Goal: Task Accomplishment & Management: Manage account settings

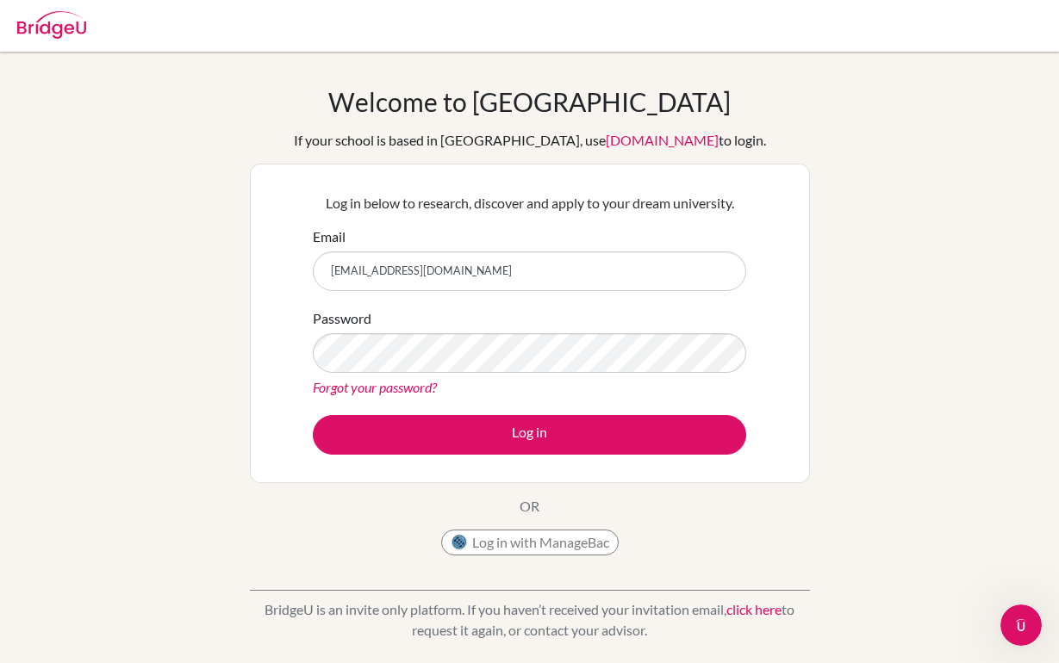
type input "[EMAIL_ADDRESS][DOMAIN_NAME]"
click at [529, 434] on button "Log in" at bounding box center [529, 435] width 433 height 40
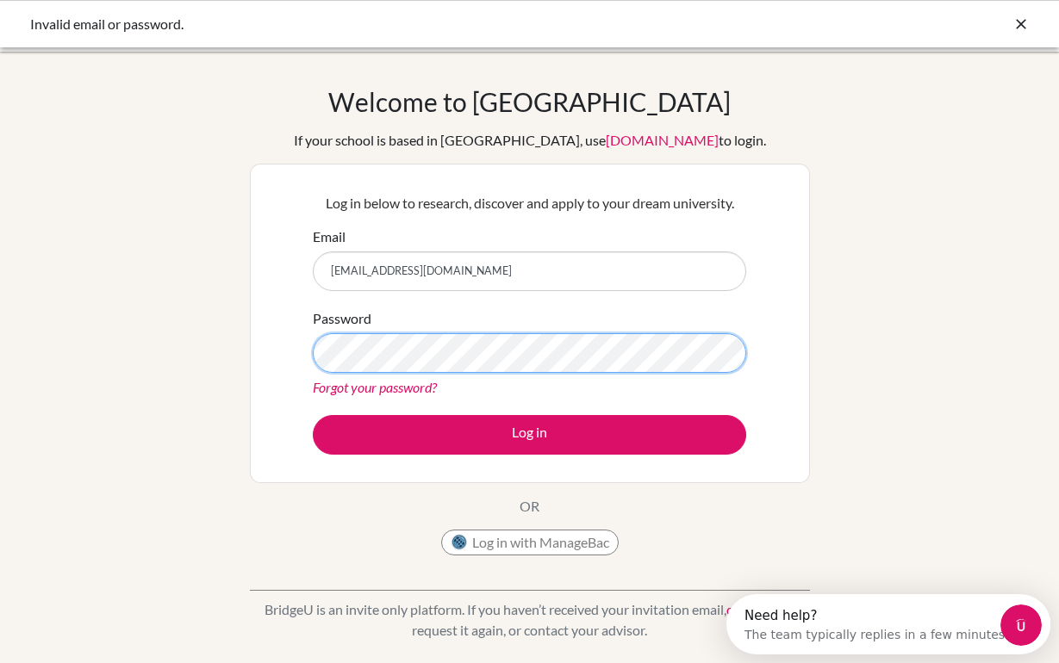
click at [529, 434] on button "Log in" at bounding box center [529, 435] width 433 height 40
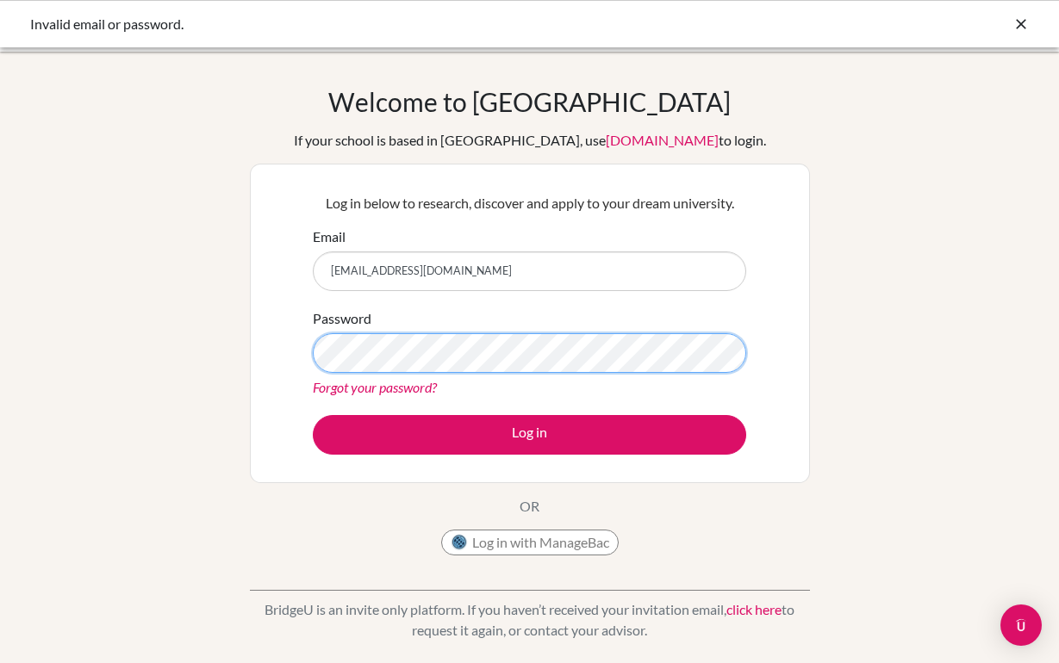
click at [529, 434] on button "Log in" at bounding box center [529, 435] width 433 height 40
click at [414, 387] on link "Forgot your password?" at bounding box center [375, 387] width 124 height 16
click at [351, 274] on input "paras6168@vivekhighschool.onmicrosoft.com" at bounding box center [529, 272] width 433 height 40
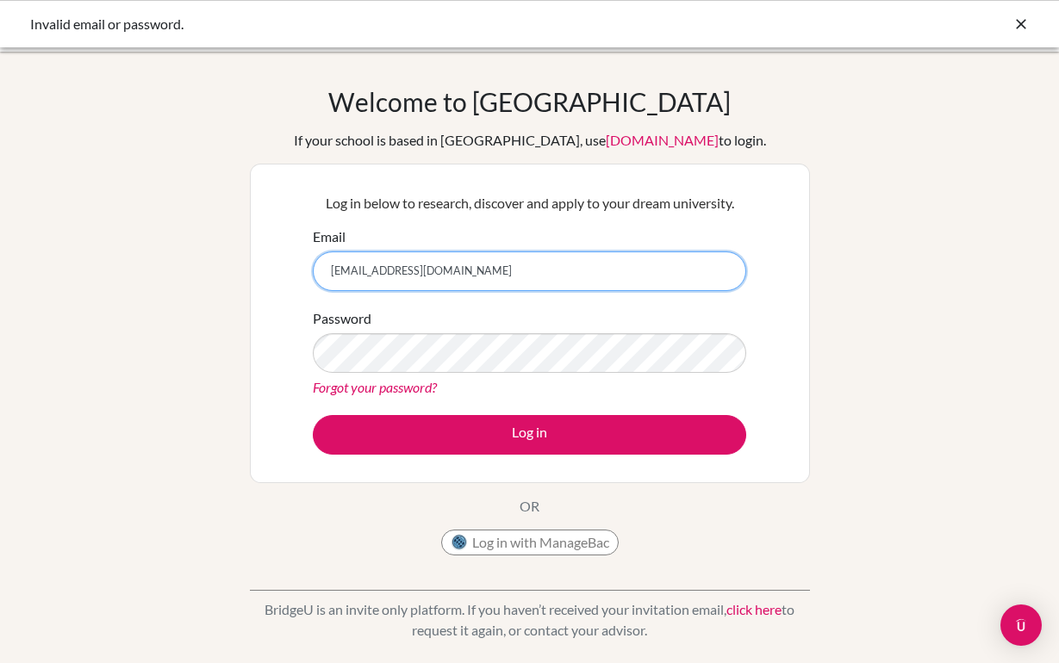
click at [355, 272] on input "paras6168@vivekhighschool.onmicrosoft.com" at bounding box center [529, 272] width 433 height 40
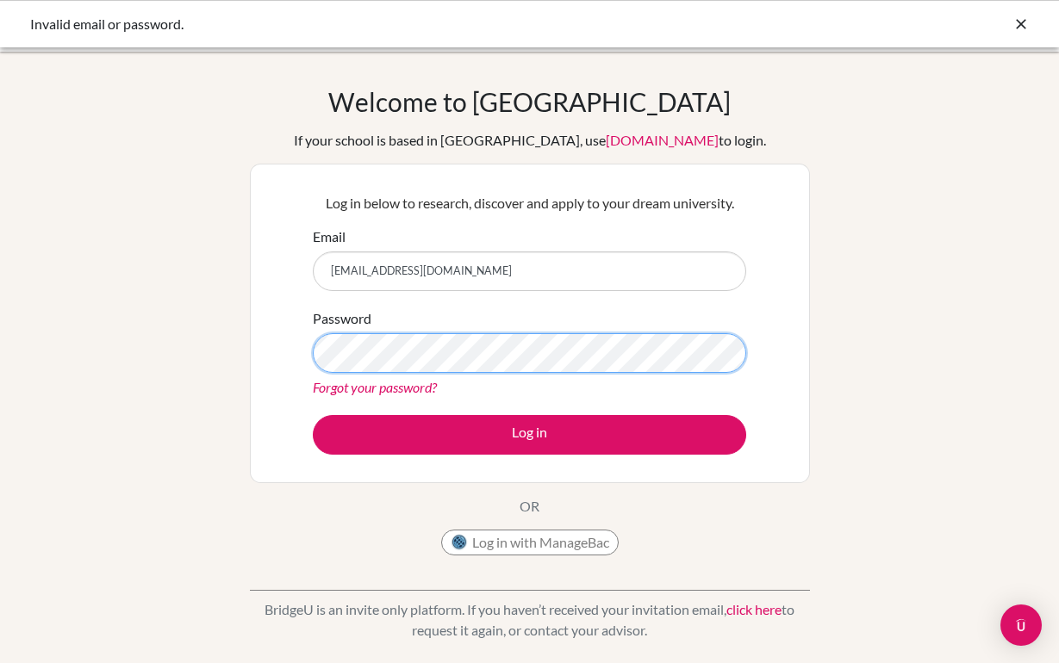
click at [59, 357] on div "Welcome to BridgeU If your school is based in China, use app.bridge-u.com.cn to…" at bounding box center [529, 367] width 1059 height 563
click at [529, 434] on button "Log in" at bounding box center [529, 435] width 433 height 40
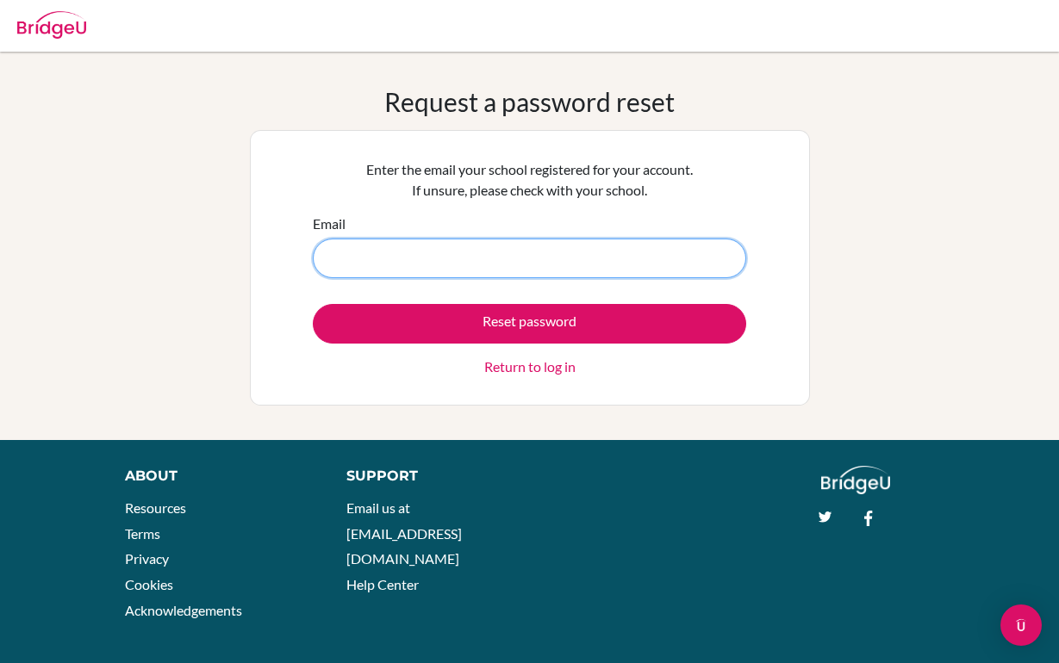
click at [501, 266] on input "Email" at bounding box center [529, 259] width 433 height 40
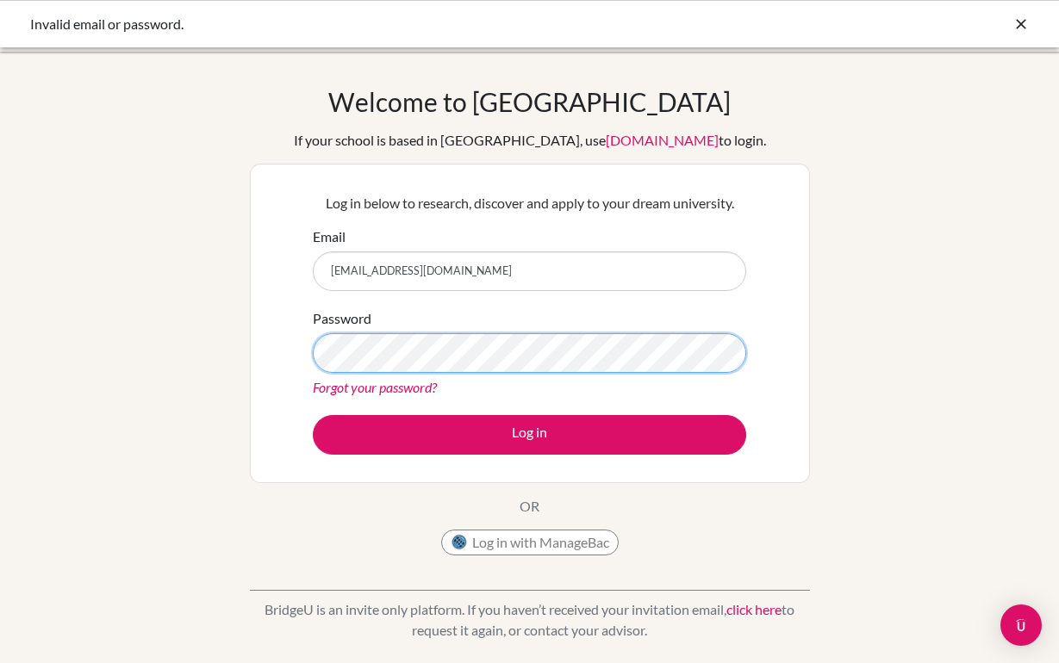
click at [529, 434] on button "Log in" at bounding box center [529, 435] width 433 height 40
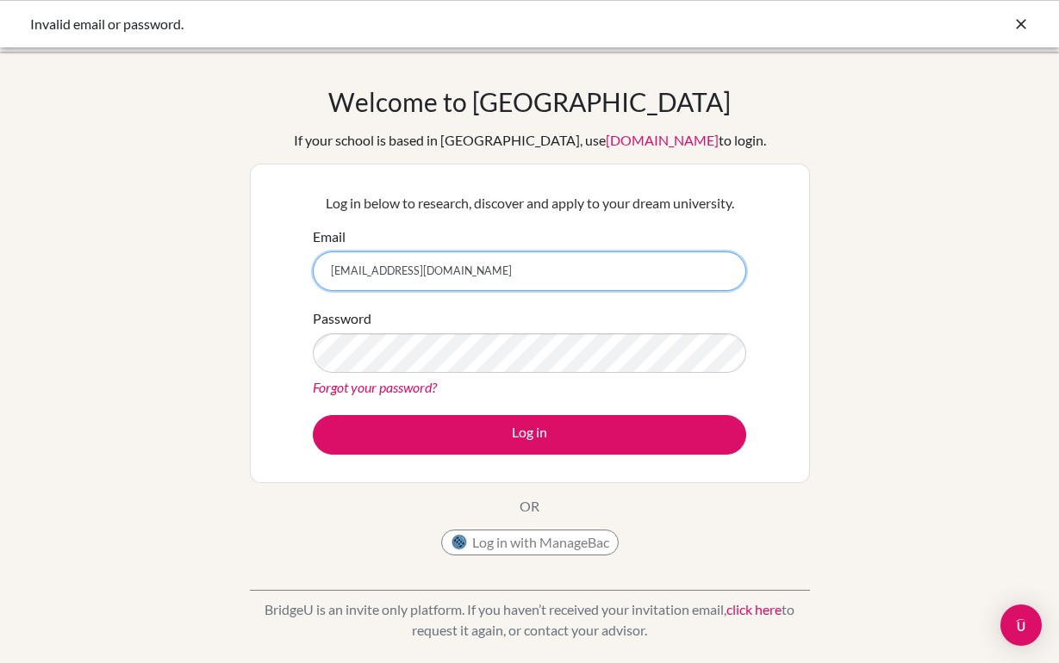
click at [714, 275] on input "[EMAIL_ADDRESS][DOMAIN_NAME]" at bounding box center [529, 272] width 433 height 40
click at [293, 367] on div "Log in below to research, discover and apply to your dream university. Email pa…" at bounding box center [530, 324] width 560 height 320
